Goal: Task Accomplishment & Management: Use online tool/utility

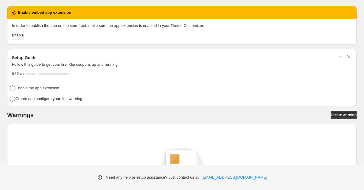
click at [22, 36] on span "Enable" at bounding box center [18, 35] width 12 height 5
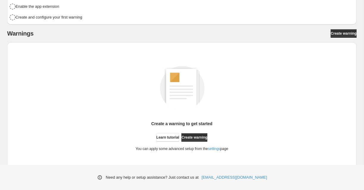
scroll to position [74, 0]
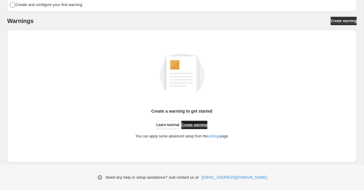
click at [193, 123] on span "Create warning" at bounding box center [195, 124] width 26 height 5
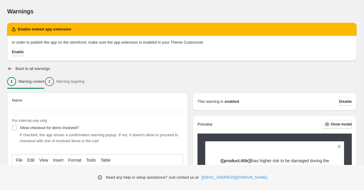
click at [24, 52] on span "Enable" at bounding box center [18, 51] width 12 height 5
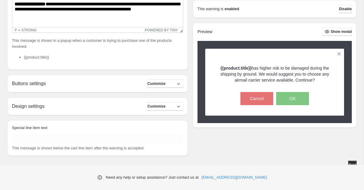
scroll to position [165, 0]
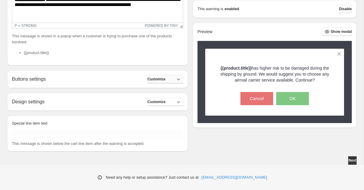
click at [162, 75] on button "Customize" at bounding box center [166, 79] width 36 height 8
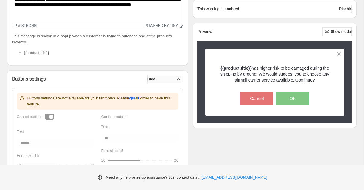
click at [155, 80] on span "Hide" at bounding box center [152, 79] width 8 height 5
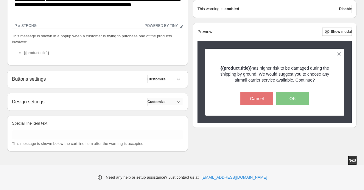
click at [163, 101] on span "Customize" at bounding box center [157, 101] width 18 height 5
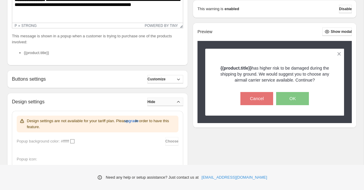
click at [155, 103] on span "Hide" at bounding box center [152, 101] width 8 height 5
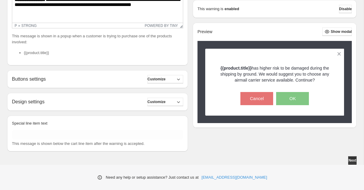
click at [154, 83] on div "Buttons settings Customize Buttons settings are not available for your tariff p…" at bounding box center [97, 79] width 181 height 18
click at [164, 83] on button "Customize" at bounding box center [166, 79] width 36 height 8
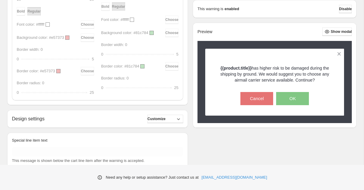
scroll to position [347, 0]
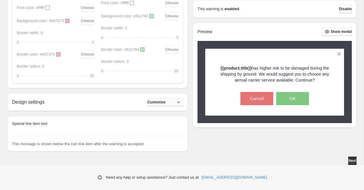
click at [166, 101] on span "Customize" at bounding box center [157, 102] width 18 height 5
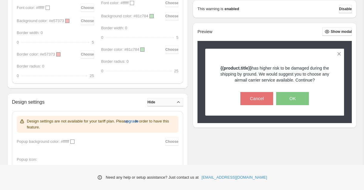
click at [169, 102] on button "Hide" at bounding box center [166, 102] width 36 height 8
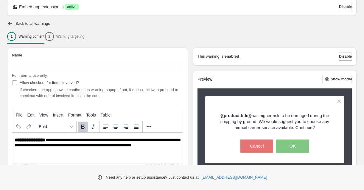
scroll to position [24, 0]
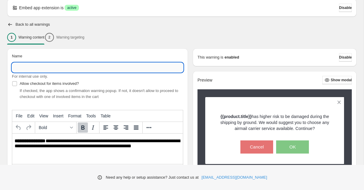
click at [27, 70] on input "Name" at bounding box center [97, 68] width 171 height 10
type input "*"
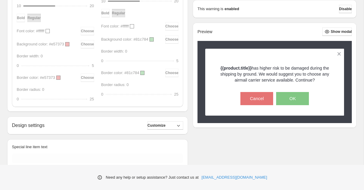
scroll to position [347, 0]
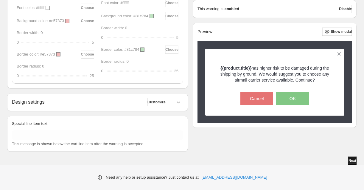
type input "**********"
click at [349, 161] on span "Next" at bounding box center [353, 160] width 8 height 5
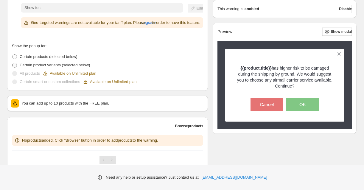
scroll to position [167, 0]
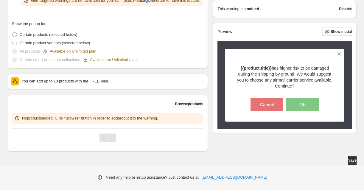
click at [188, 104] on span "Browse products" at bounding box center [189, 103] width 28 height 5
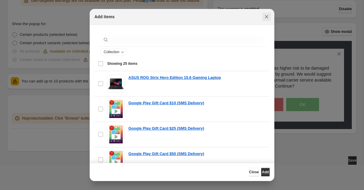
click at [270, 17] on button "Close" at bounding box center [267, 17] width 8 height 8
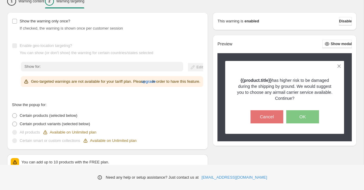
scroll to position [0, 0]
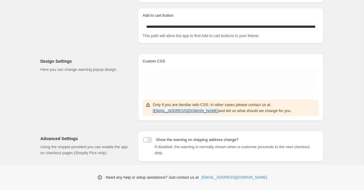
scroll to position [140, 0]
